Goal: Task Accomplishment & Management: Manage account settings

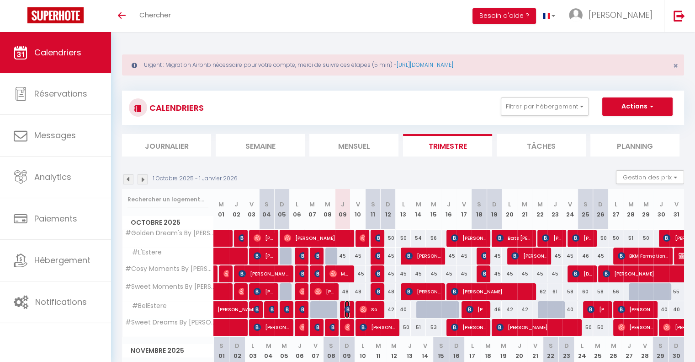
click at [349, 310] on img at bounding box center [348, 308] width 7 height 7
select select "OK"
select select "KO"
select select "0"
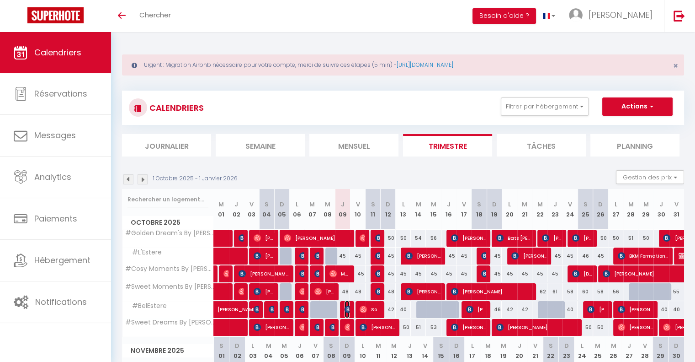
select select "1"
select select
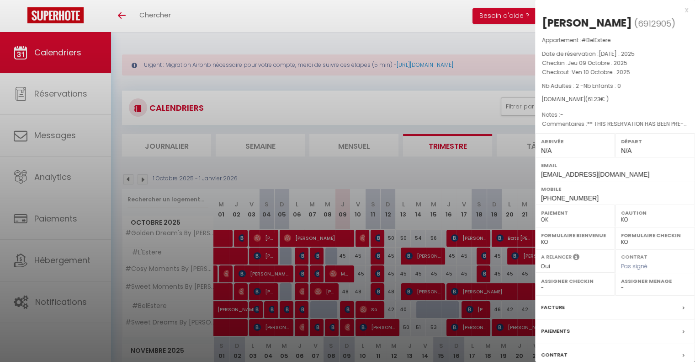
click at [349, 310] on div at bounding box center [347, 181] width 695 height 362
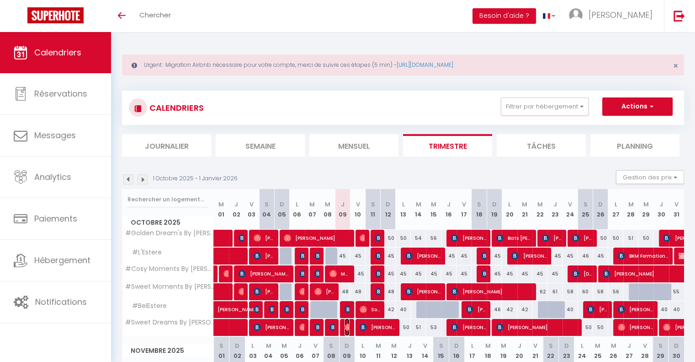
click at [347, 328] on img at bounding box center [348, 326] width 7 height 7
select select "OK"
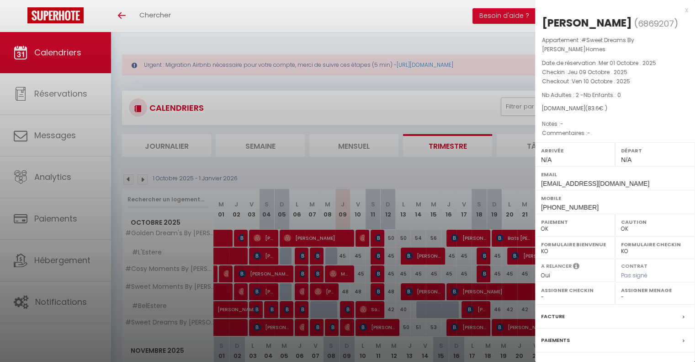
click at [347, 328] on div at bounding box center [347, 181] width 695 height 362
